Goal: Task Accomplishment & Management: Use online tool/utility

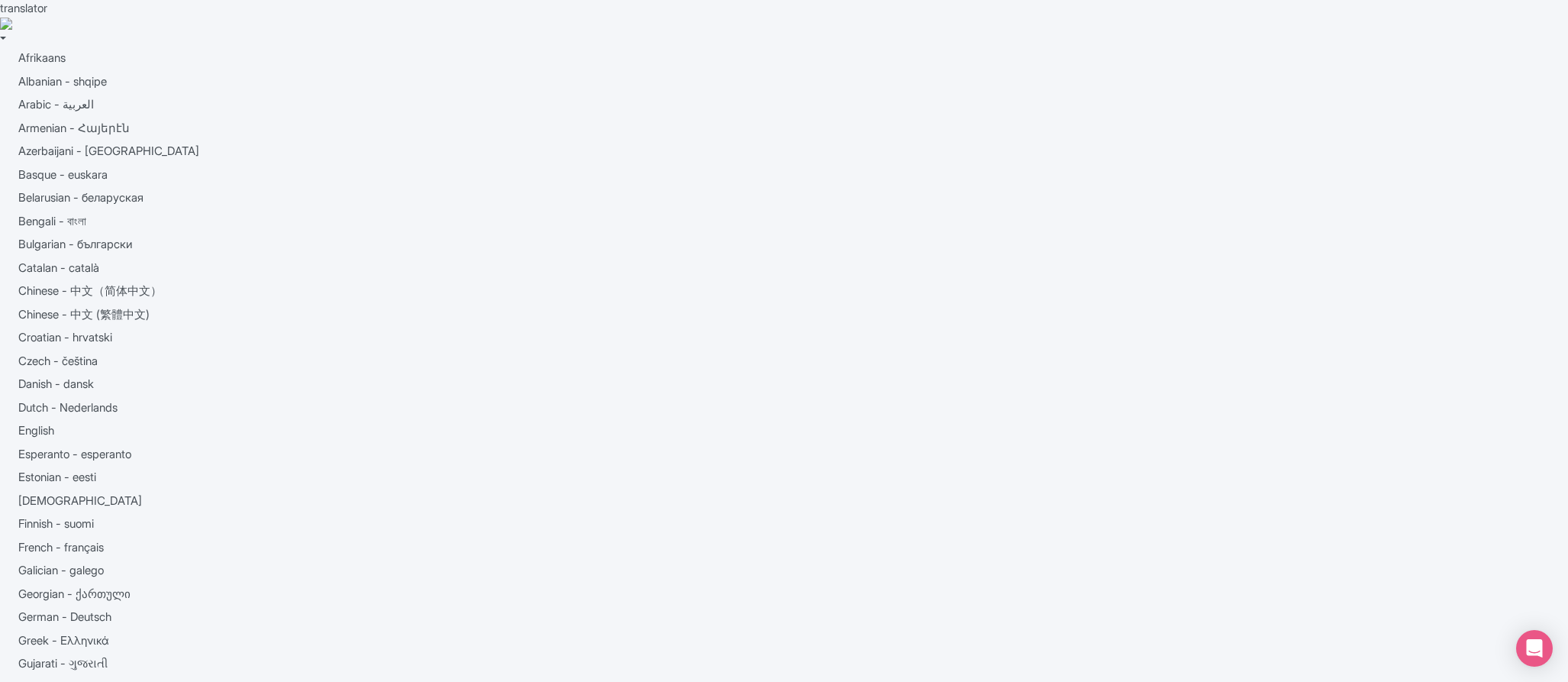
scroll to position [94, 0]
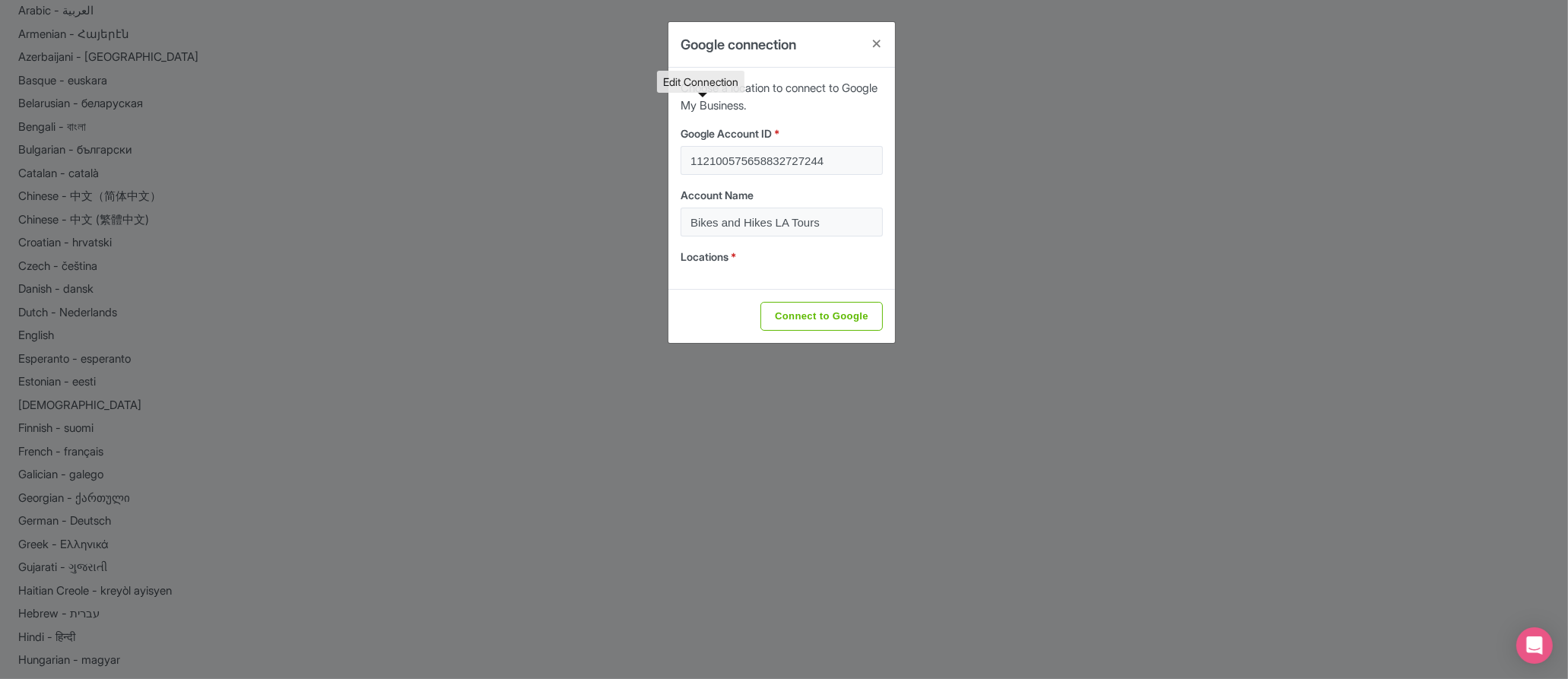
click at [416, 198] on div "Google connection Choose a location to connect to Google My Business. Google Ac…" at bounding box center [784, 339] width 1568 height 679
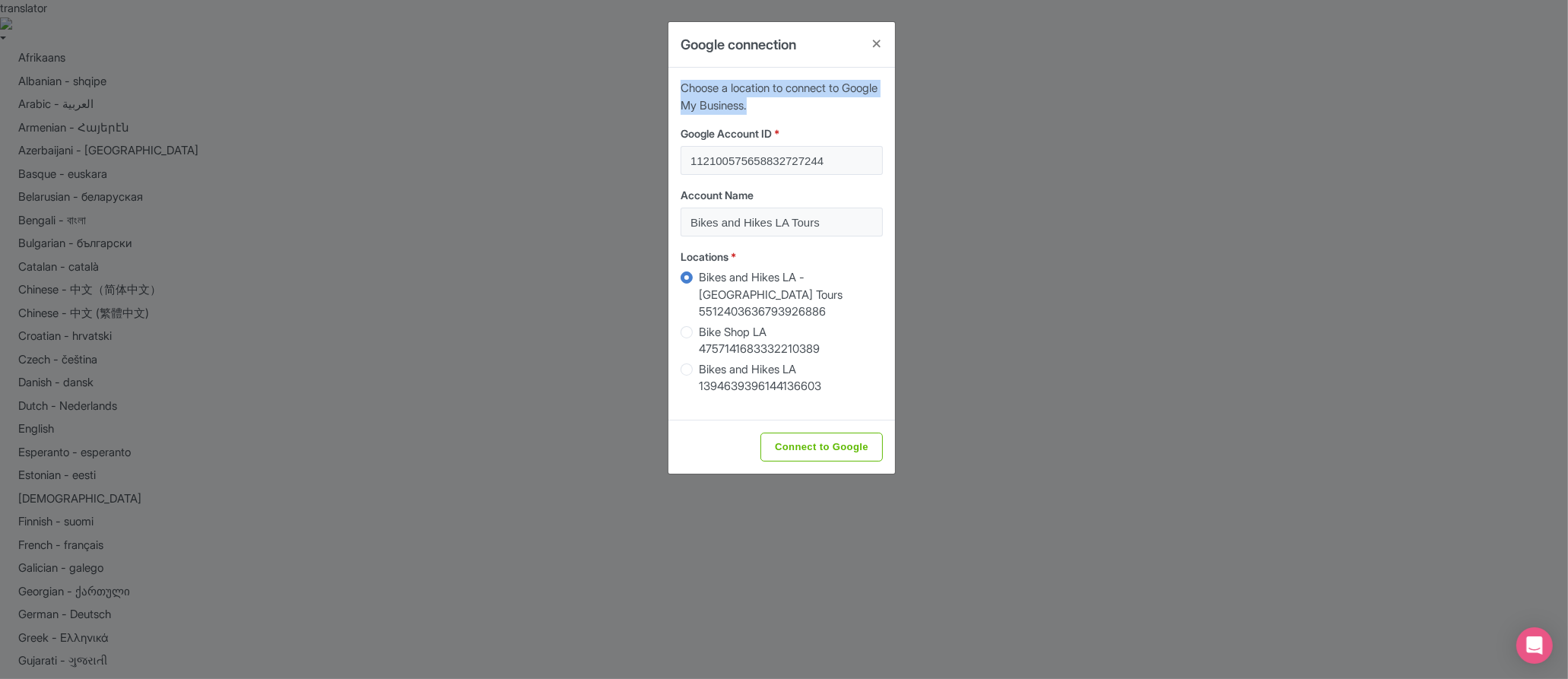
drag, startPoint x: 812, startPoint y: 104, endPoint x: 678, endPoint y: 83, distance: 135.6
click at [678, 83] on div "Choose a location to connect to Google My Business. Google Account ID * 1121005…" at bounding box center [781, 244] width 227 height 352
copy p "Choose a location to connect to Google My Business."
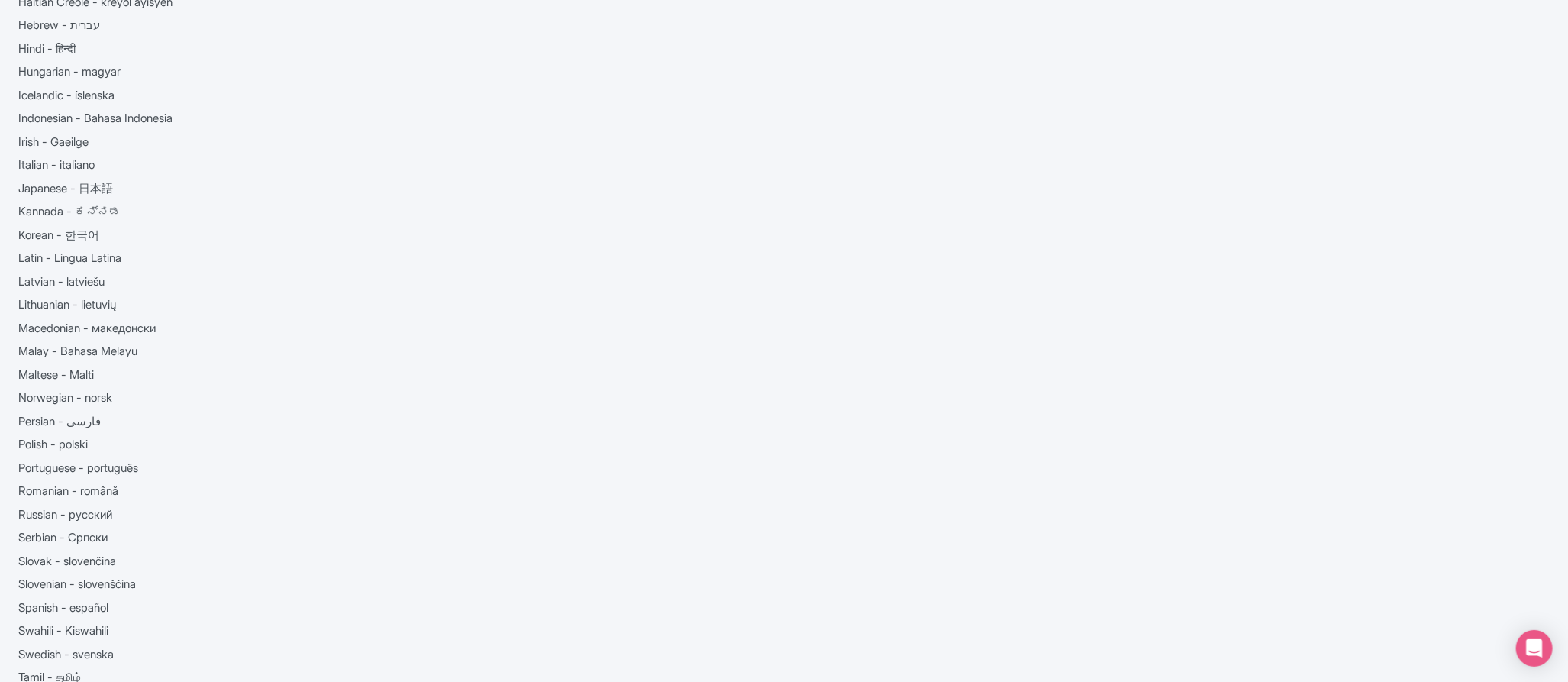
scroll to position [688, 0]
copy link "[PERSON_NAME]"
drag, startPoint x: 390, startPoint y: 428, endPoint x: 466, endPoint y: 428, distance: 76.0
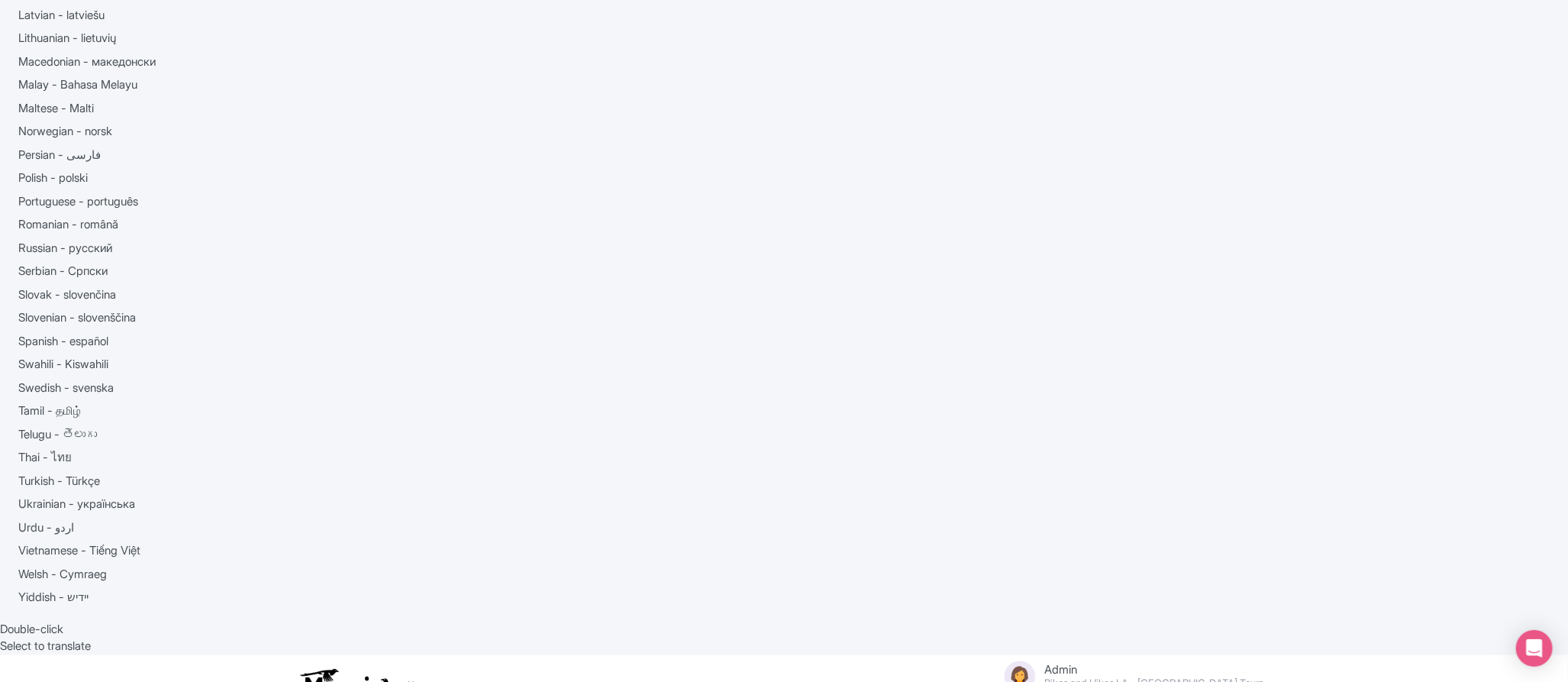
scroll to position [947, 0]
drag, startPoint x: 395, startPoint y: 657, endPoint x: 425, endPoint y: 654, distance: 30.1
copy link "[PERSON_NAME]"
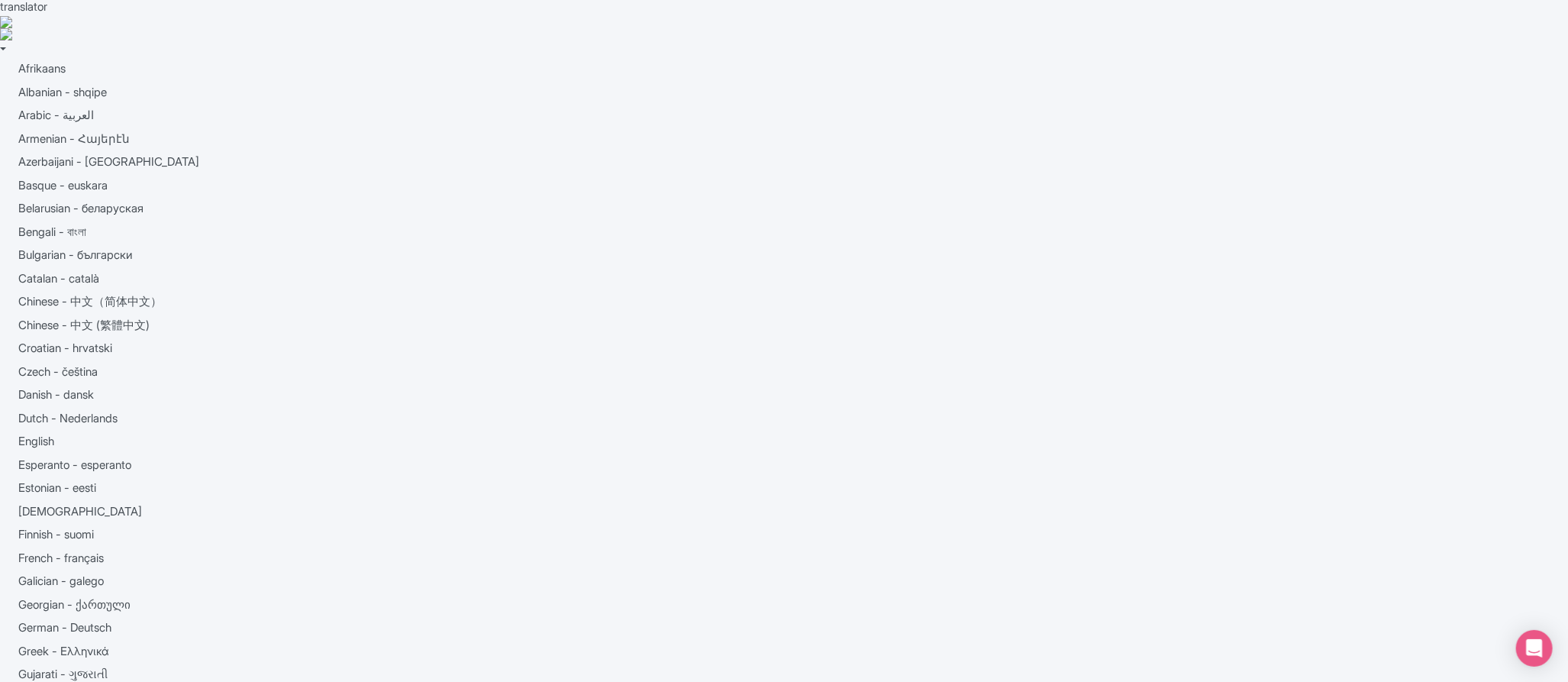
scroll to position [0, 0]
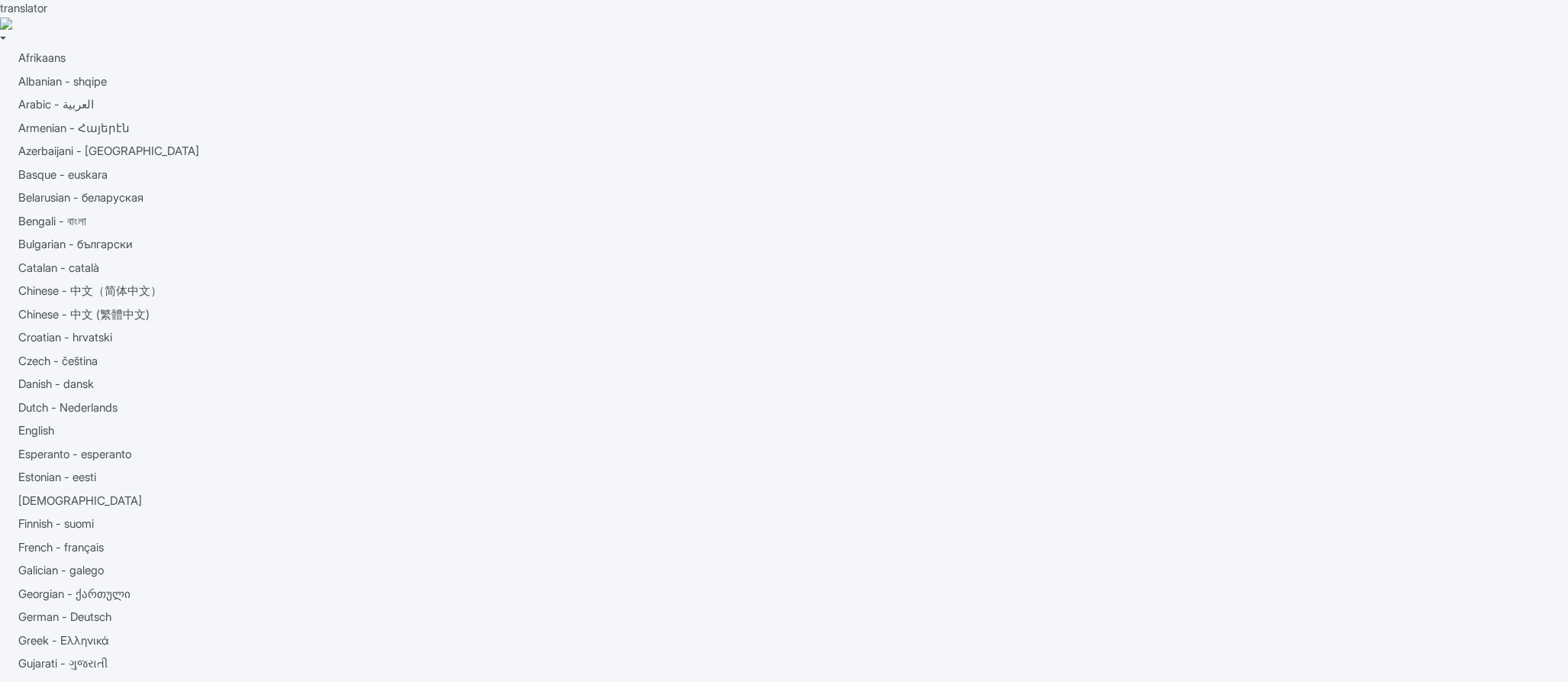
scroll to position [108, 0]
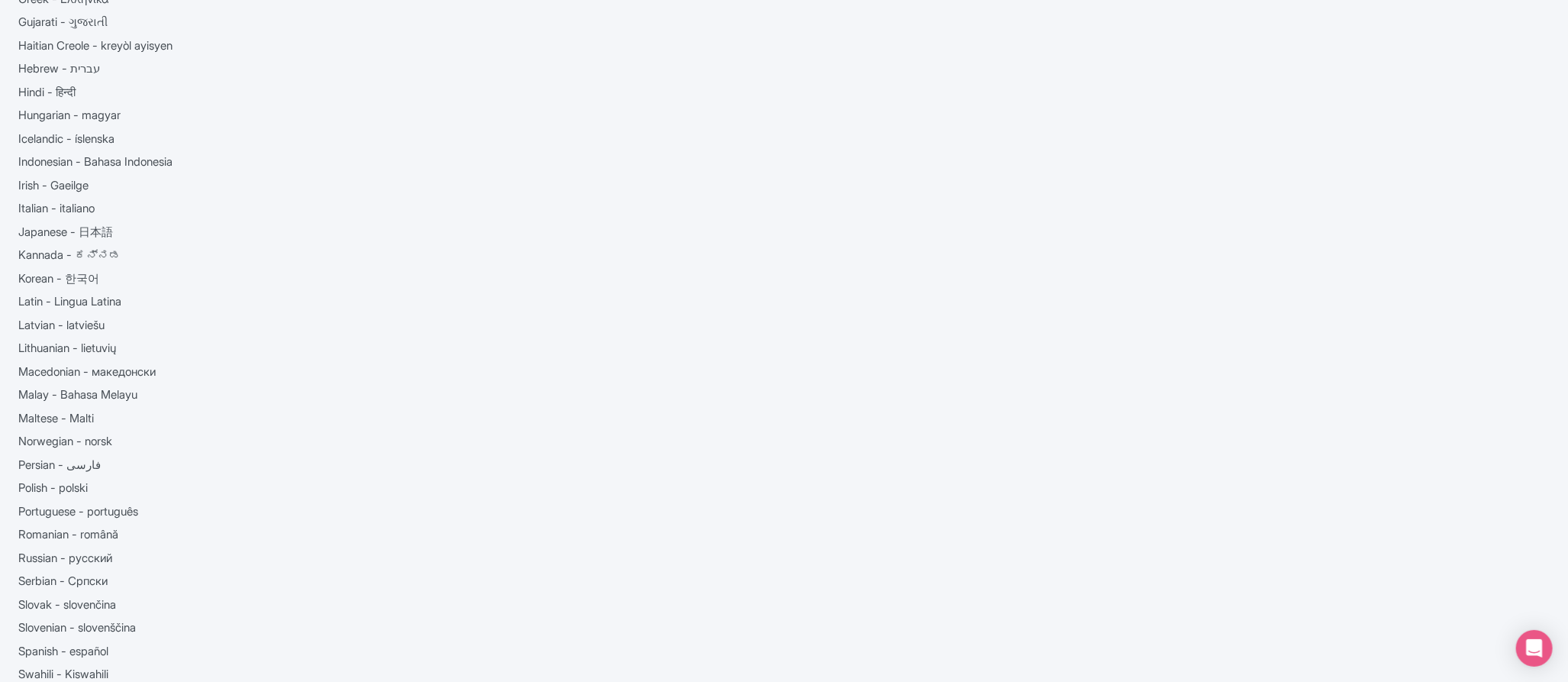
scroll to position [616, 0]
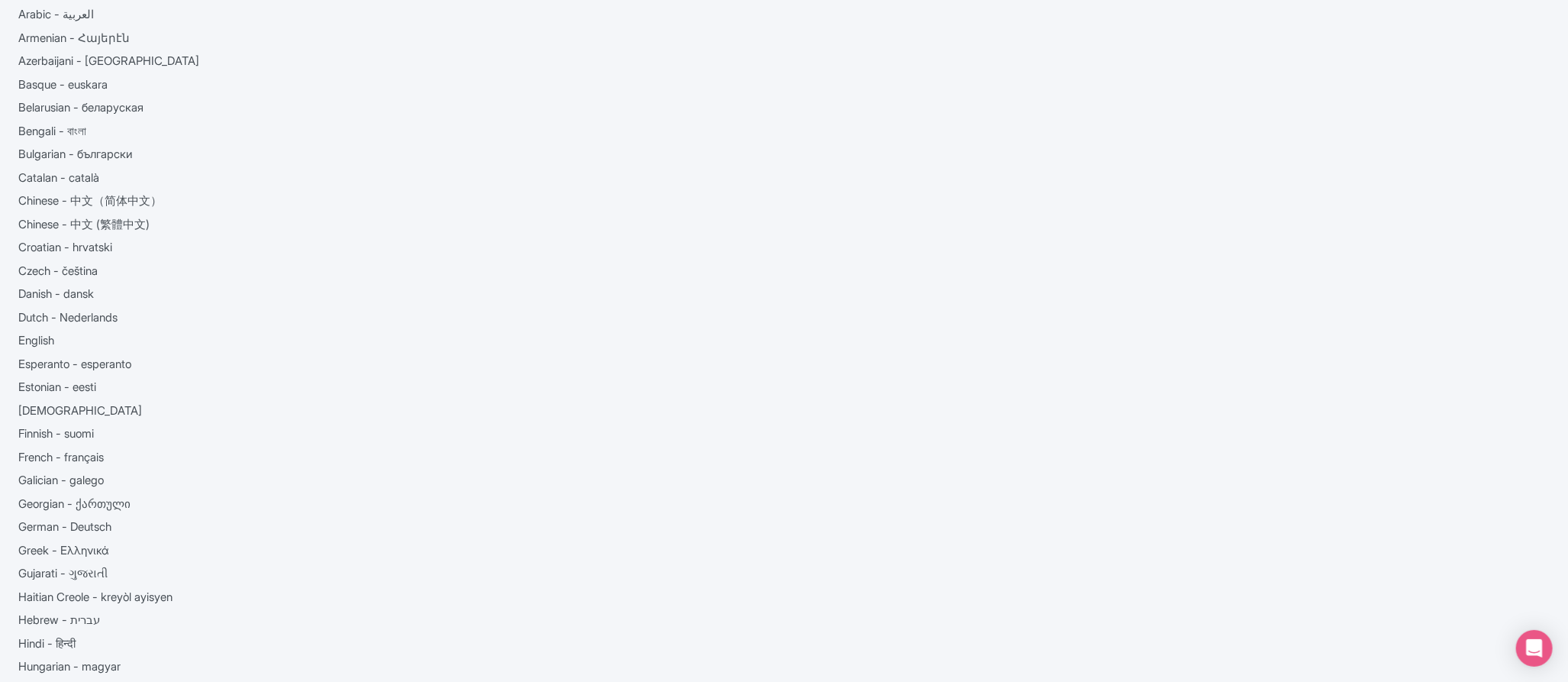
scroll to position [0, 0]
